Goal: Register for event/course

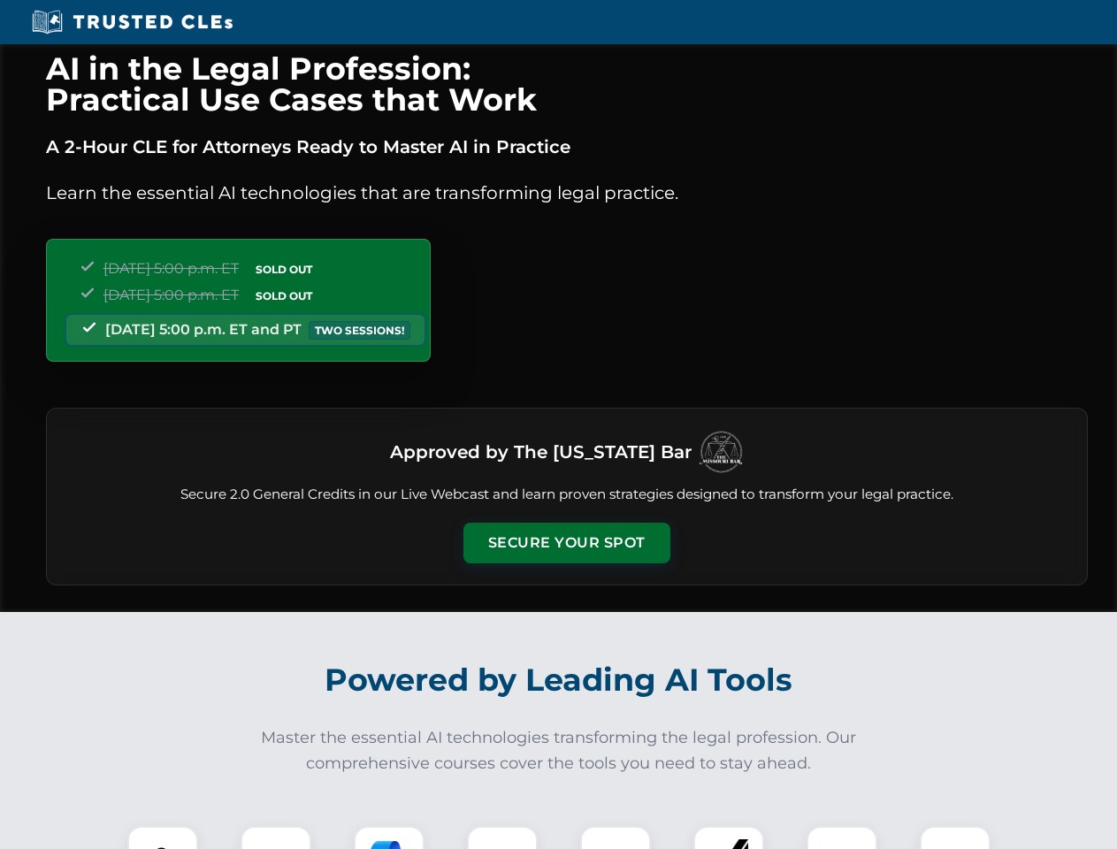
click at [566, 543] on button "Secure Your Spot" at bounding box center [566, 543] width 207 height 41
click at [163, 837] on img at bounding box center [162, 861] width 51 height 51
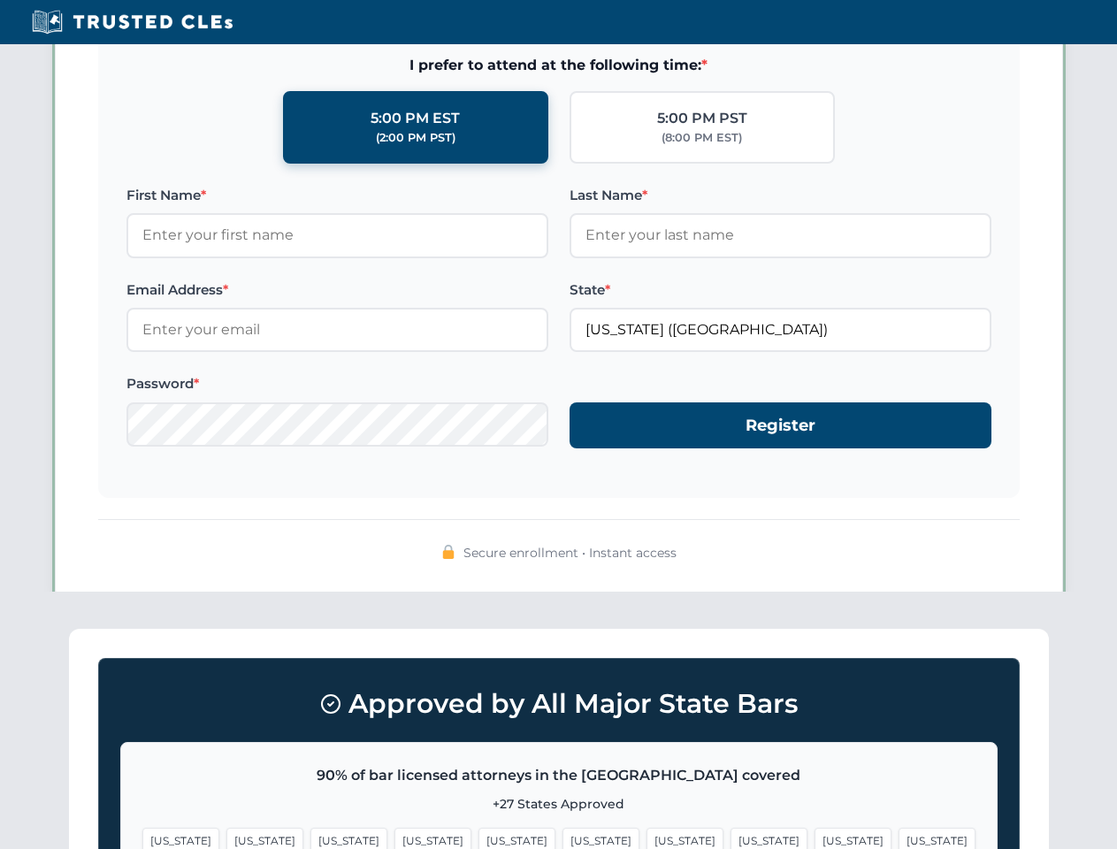
click at [814, 837] on span "[US_STATE]" at bounding box center [852, 841] width 77 height 26
